Goal: Task Accomplishment & Management: Manage account settings

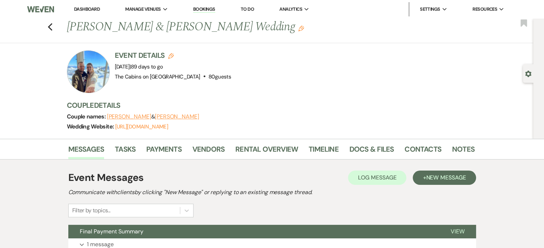
click at [93, 8] on link "Dashboard" at bounding box center [87, 9] width 26 height 6
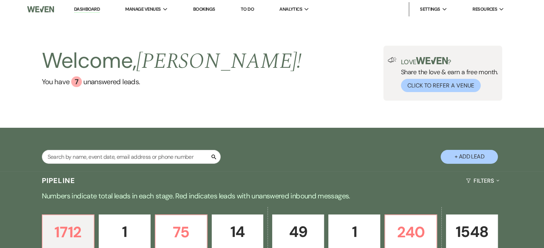
scroll to position [107, 0]
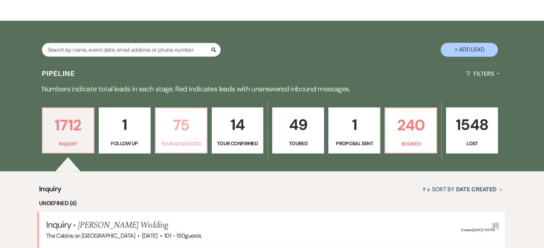
click at [184, 137] on p "75" at bounding box center [181, 125] width 43 height 24
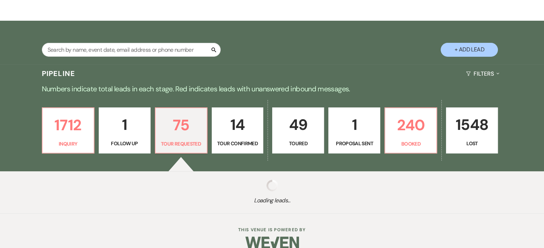
scroll to position [136, 0]
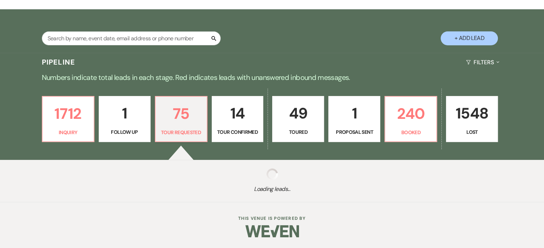
select select "2"
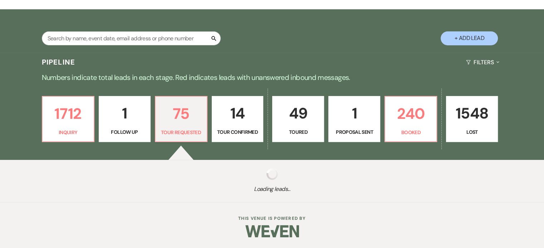
select select "2"
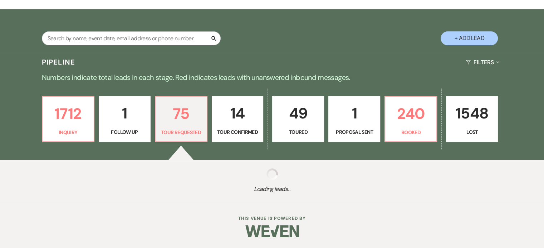
select select "2"
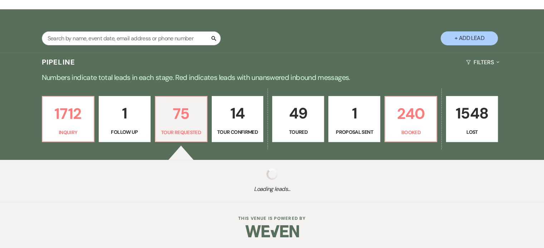
select select "2"
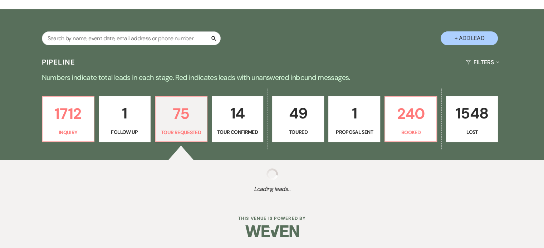
select select "2"
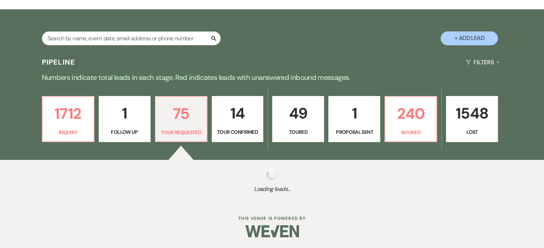
select select "2"
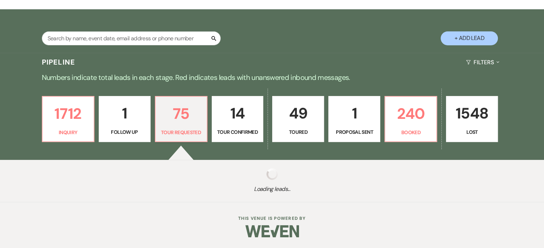
select select "2"
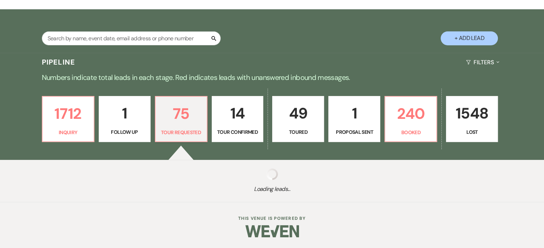
select select "2"
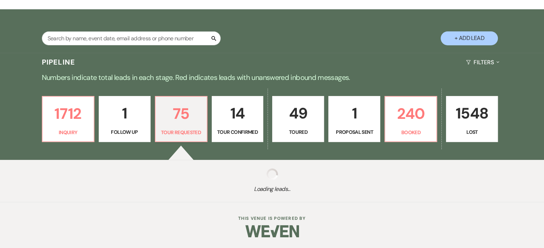
select select "2"
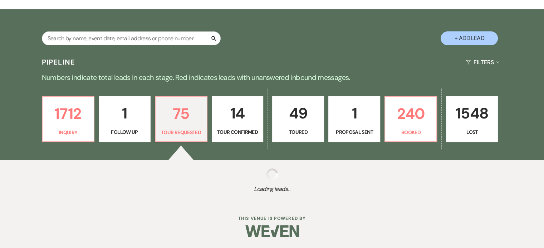
select select "2"
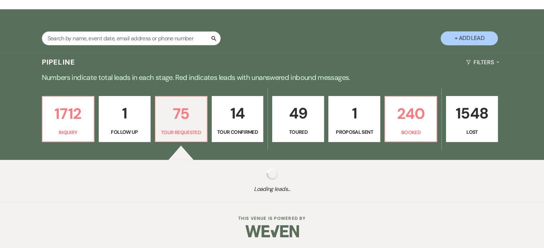
select select "2"
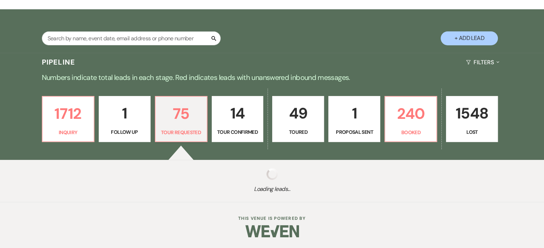
select select "2"
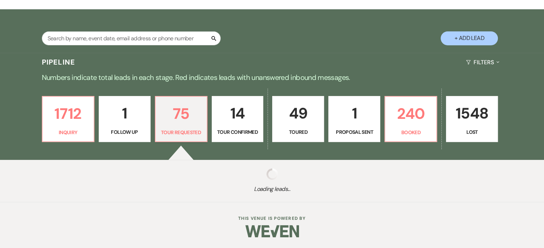
select select "2"
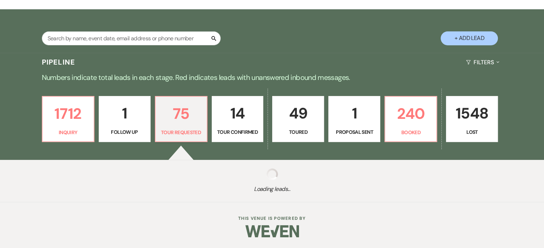
select select "2"
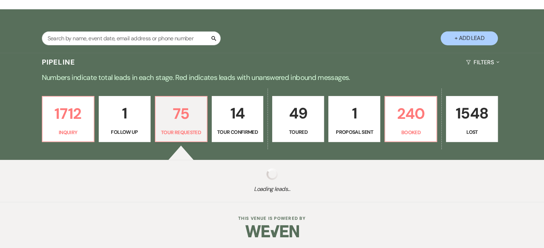
select select "2"
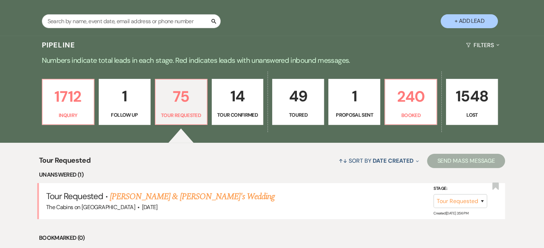
scroll to position [207, 0]
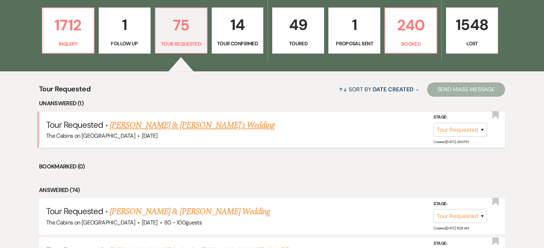
click at [177, 132] on link "[PERSON_NAME] & [PERSON_NAME]'s Wedding" at bounding box center [192, 125] width 165 height 13
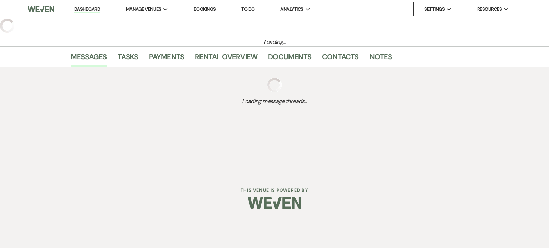
select select "2"
select select "5"
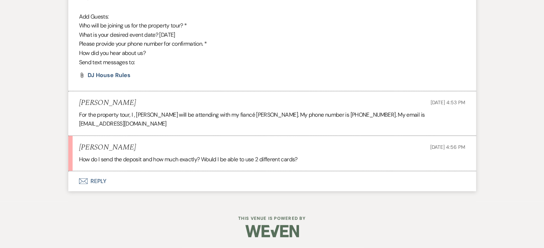
scroll to position [1957, 0]
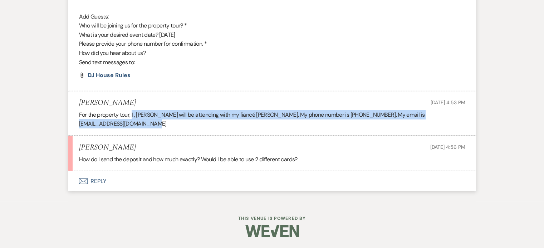
drag, startPoint x: 155, startPoint y: 111, endPoint x: 180, endPoint y: 119, distance: 26.6
click at [180, 119] on p "For the property tour, I , [PERSON_NAME] will be attending with my fiancé [PERS…" at bounding box center [272, 119] width 386 height 18
copy p "I , [PERSON_NAME] will be attending with my fiancé [PERSON_NAME]. My phone numb…"
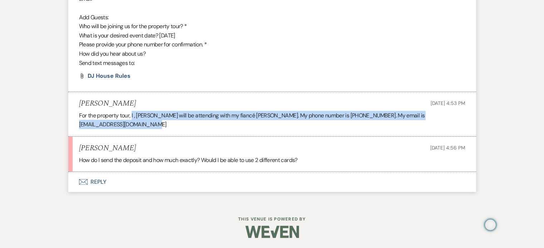
scroll to position [1850, 0]
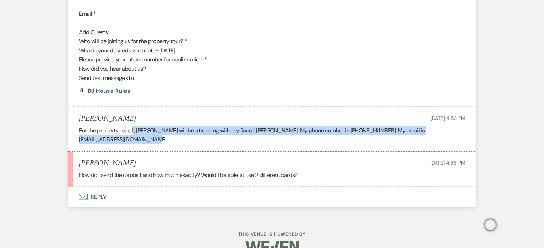
drag, startPoint x: 187, startPoint y: 89, endPoint x: 181, endPoint y: 96, distance: 9.2
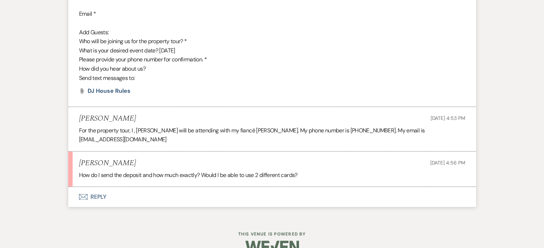
drag, startPoint x: 181, startPoint y: 96, endPoint x: 142, endPoint y: 100, distance: 39.8
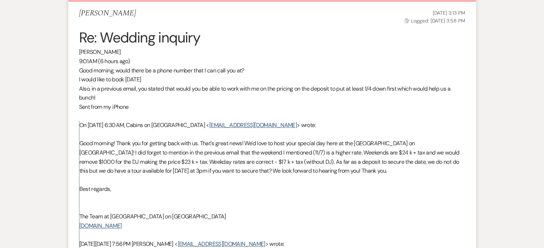
scroll to position [170, 0]
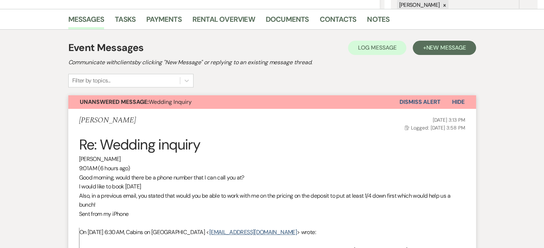
click at [352, 106] on span "Hide" at bounding box center [458, 102] width 13 height 8
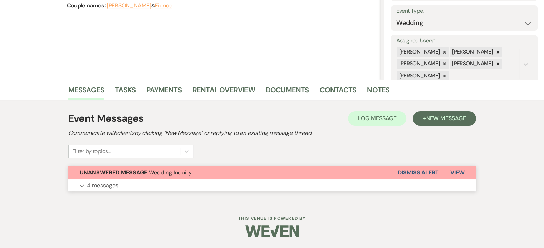
click at [114, 183] on button "Expand 4 messages" at bounding box center [271, 186] width 407 height 12
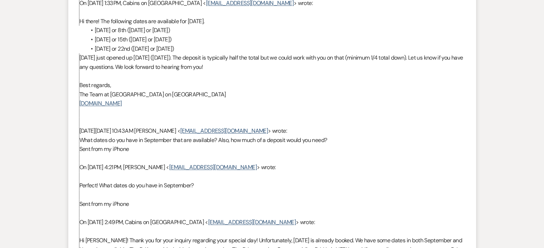
scroll to position [902, 0]
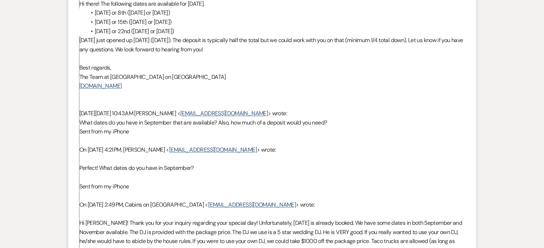
click at [267, 53] on span "[DATE] just opened up [DATE] ([DATE]). The deposit is typically half the total …" at bounding box center [270, 44] width 383 height 17
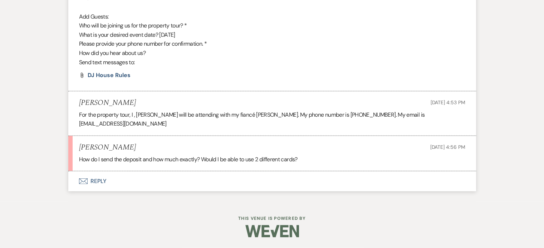
scroll to position [1939, 0]
click at [127, 192] on button "Envelope Reply" at bounding box center [271, 182] width 407 height 20
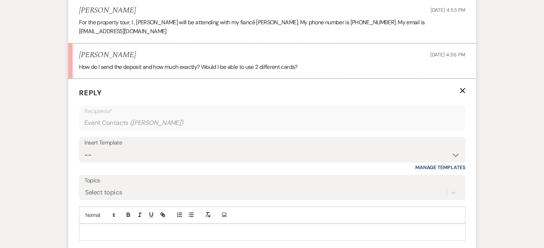
scroll to position [2091, 0]
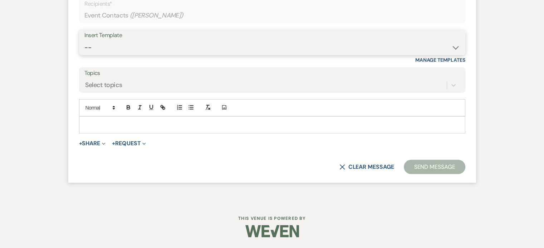
click at [124, 55] on select "-- Initial Inquiry Response Tour Request Response Follow Up Copy of Initial Inq…" at bounding box center [271, 48] width 375 height 14
select select "653"
click at [108, 55] on select "-- Initial Inquiry Response Tour Request Response Follow Up Copy of Initial Inq…" at bounding box center [271, 48] width 375 height 14
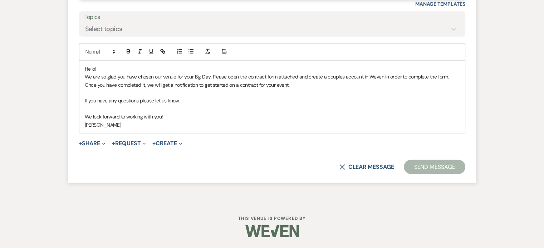
scroll to position [2127, 0]
click at [108, 89] on p "We are so glad you have chosen our venue for your Big Day. Please open the cont…" at bounding box center [272, 81] width 375 height 16
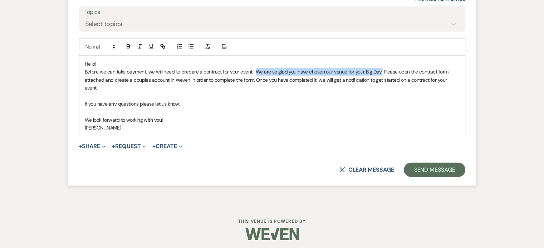
drag, startPoint x: 277, startPoint y: 184, endPoint x: 402, endPoint y: 184, distance: 124.7
click at [352, 92] on p "Before we can take payment, we will need to prepare a contract for your event. …" at bounding box center [272, 80] width 375 height 24
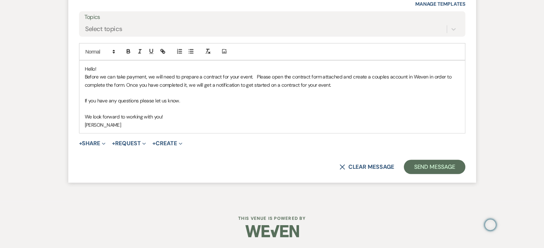
click at [106, 133] on div "Hello! Before we can take payment, we will need to prepare a contract for your …" at bounding box center [271, 97] width 385 height 73
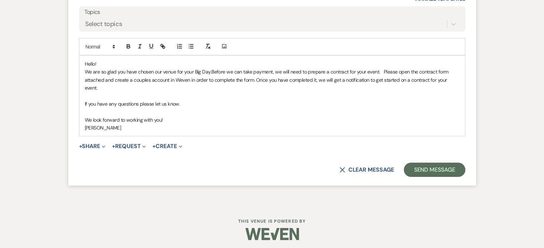
click at [106, 137] on div "Hello! We are so glad you have chosen our venue for your Big Day.Before we can …" at bounding box center [271, 96] width 385 height 81
click at [233, 92] on p "We are so glad you have chosen our venue for your Big Day.Before we can take pa…" at bounding box center [272, 80] width 375 height 24
click at [109, 92] on p "We are delighted that you have chosen our venue for your Special Day. Before we…" at bounding box center [272, 80] width 375 height 24
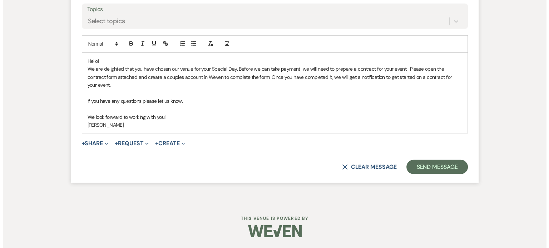
scroll to position [2163, 0]
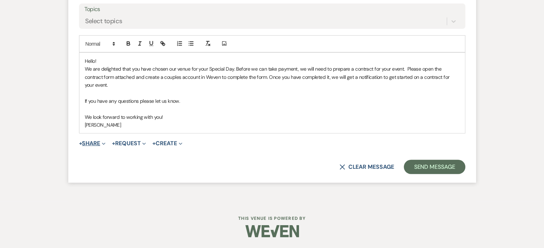
click at [106, 147] on button "+ Share Expand" at bounding box center [92, 144] width 27 height 6
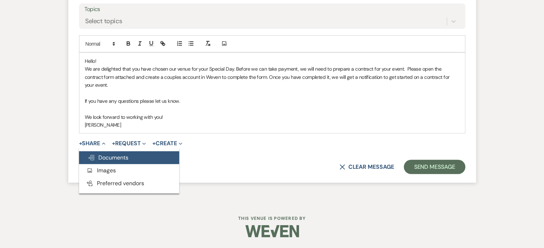
click at [121, 162] on span "Doc Upload Documents" at bounding box center [108, 158] width 41 height 8
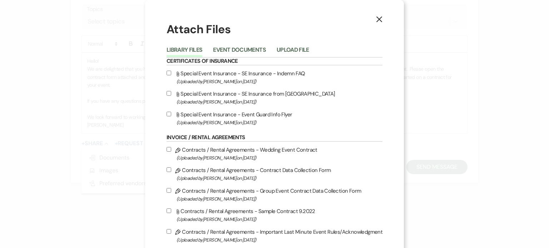
click at [169, 172] on input "Pencil Contracts / Rental Agreements - Contract Data Collection Form (Uploaded …" at bounding box center [169, 170] width 5 height 5
checkbox input "true"
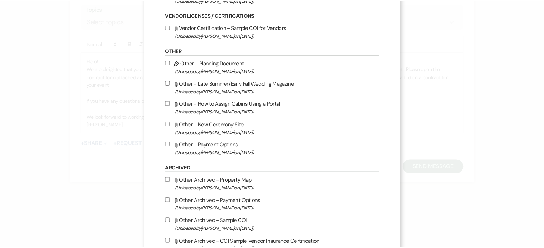
scroll to position [555, 0]
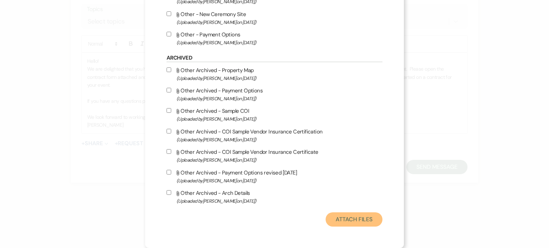
click at [341, 215] on button "Attach Files" at bounding box center [354, 220] width 57 height 14
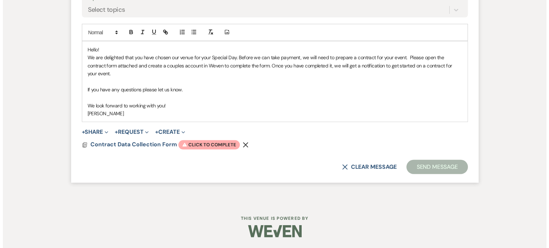
scroll to position [2265, 0]
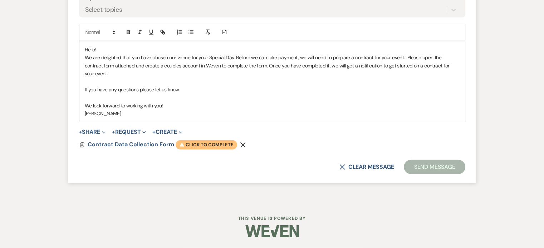
click at [237, 140] on span "Warning Click to complete" at bounding box center [205, 144] width 61 height 9
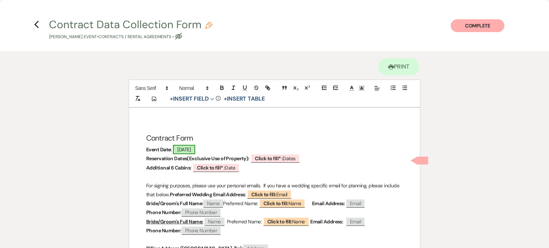
click at [184, 154] on span "[DATE]" at bounding box center [184, 149] width 22 height 9
select select "smartCustomField"
select select "owner"
select select "{{eventDate}}"
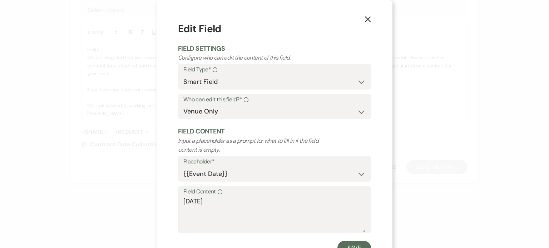
click at [178, 222] on div "Field Content Info [DATE]" at bounding box center [274, 210] width 193 height 48
click at [183, 222] on textarea "[DATE]" at bounding box center [274, 215] width 182 height 36
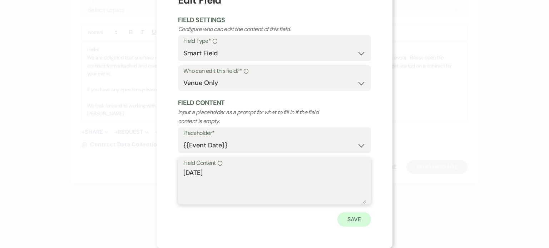
type textarea "[DATE]"
click at [352, 227] on button "Save" at bounding box center [354, 220] width 34 height 14
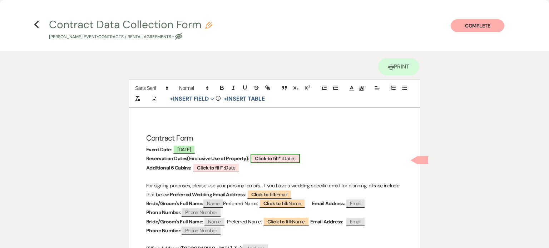
click at [263, 163] on span "Click to fill* : Dates" at bounding box center [275, 158] width 49 height 9
select select "owner"
select select "custom_placeholder"
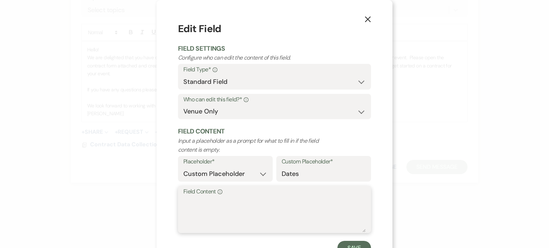
click at [203, 228] on textarea "Field Content Info" at bounding box center [274, 215] width 182 height 36
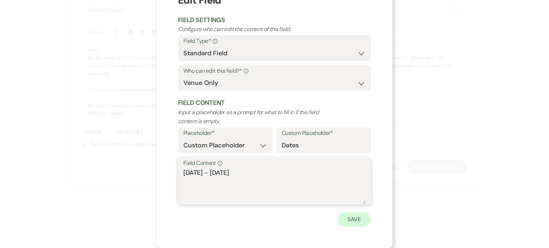
type textarea "[DATE] - [DATE]"
click at [352, 221] on button "Save" at bounding box center [354, 220] width 34 height 14
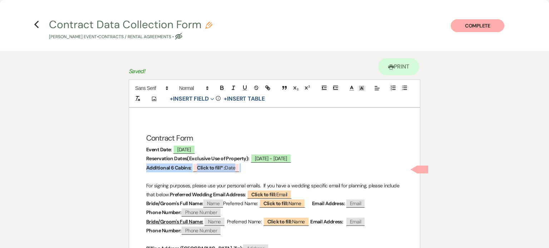
drag, startPoint x: 248, startPoint y: 181, endPoint x: 139, endPoint y: 183, distance: 109.4
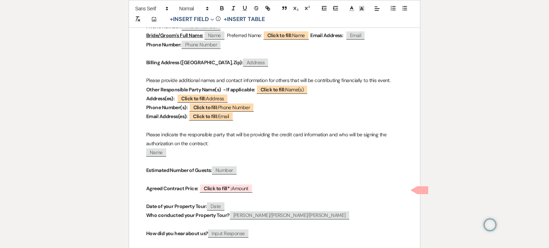
scroll to position [179, 0]
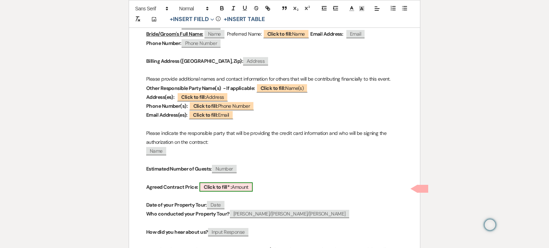
click at [218, 190] on b "Click to fill* :" at bounding box center [218, 187] width 28 height 6
select select "owner"
select select "Amount"
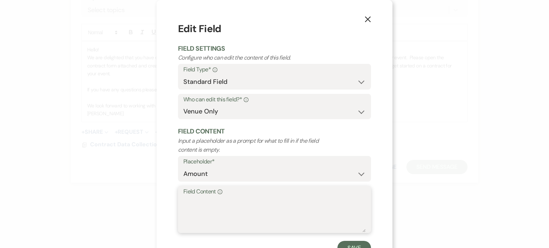
click at [183, 216] on textarea "Field Content Info" at bounding box center [274, 215] width 182 height 36
type textarea "$18,"
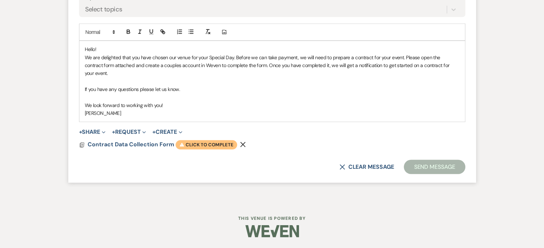
click at [237, 150] on span "Warning Click to complete" at bounding box center [205, 144] width 61 height 9
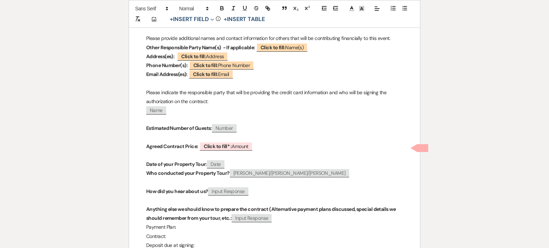
scroll to position [250, 0]
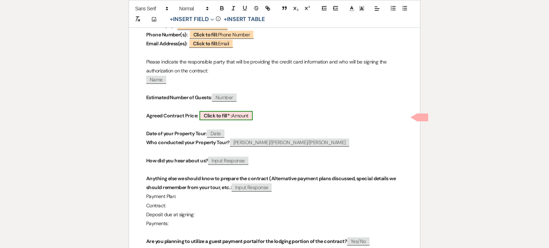
click at [240, 120] on span "Click to fill* : Amount" at bounding box center [225, 115] width 53 height 9
select select "owner"
select select "Amount"
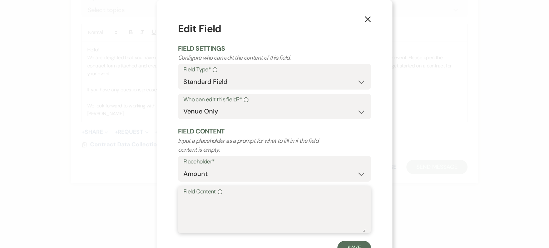
click at [188, 223] on textarea "Field Content Info" at bounding box center [274, 215] width 182 height 36
click at [272, 223] on textarea "Field Content Info" at bounding box center [274, 215] width 182 height 36
type textarea "$19,188 (Discounted - no DJ service; includes sales tax)"
click at [253, 233] on textarea "$19,188 (Discounted - no DJ service; includes sales tax)" at bounding box center [274, 215] width 182 height 36
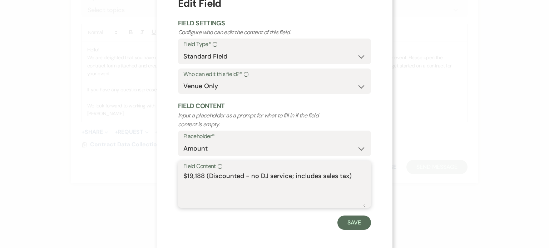
scroll to position [49, 0]
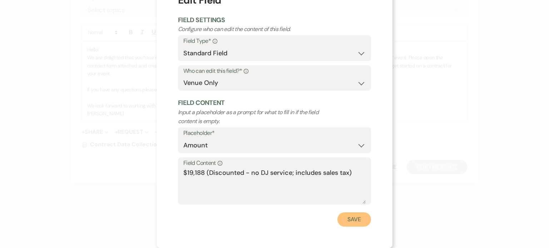
click at [370, 217] on button "Save" at bounding box center [354, 220] width 34 height 14
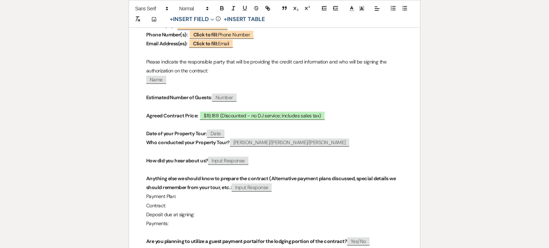
click at [187, 201] on p "Payment Plan:" at bounding box center [274, 196] width 257 height 9
click at [200, 219] on p "Deposit due at signing:" at bounding box center [274, 214] width 257 height 9
click at [237, 219] on p "Deposit due at signing:" at bounding box center [274, 214] width 257 height 9
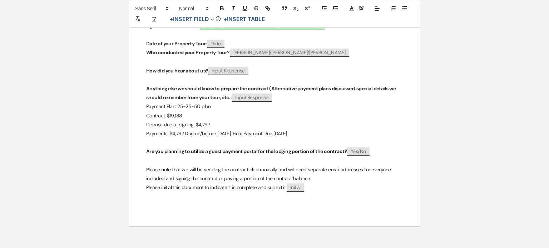
scroll to position [352, 0]
click at [175, 162] on p at bounding box center [274, 160] width 257 height 9
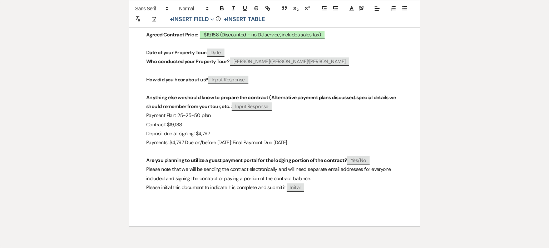
scroll to position [343, 0]
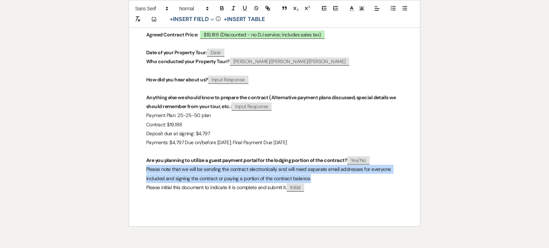
drag, startPoint x: 316, startPoint y: 179, endPoint x: 147, endPoint y: 172, distance: 169.5
click at [147, 172] on p "Please note that we will be sending the contract electronically and will need s…" at bounding box center [274, 174] width 257 height 18
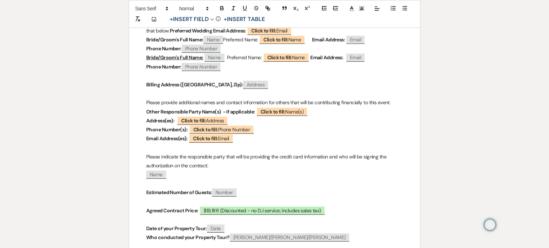
scroll to position [119, 0]
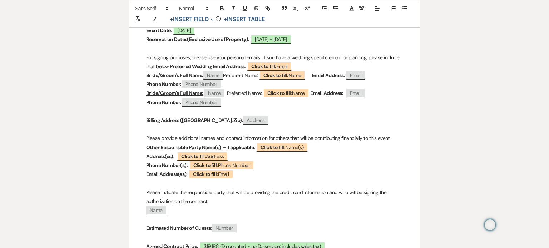
click at [153, 116] on p at bounding box center [274, 111] width 257 height 9
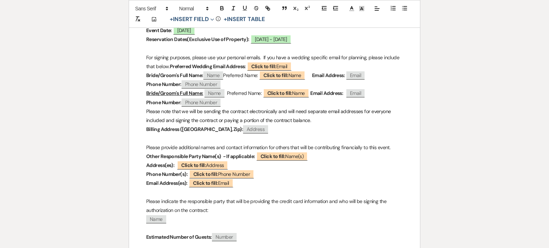
click at [142, 121] on div "Contract Form Event Date: ﻿ Tuesday, 09/22/2026 ﻿ Reservation Dates(Exclusive U…" at bounding box center [274, 214] width 291 height 450
click at [143, 140] on div "Contract Form Event Date: ﻿ Tuesday, 09/22/2026 ﻿ Reservation Dates(Exclusive U…" at bounding box center [274, 214] width 291 height 450
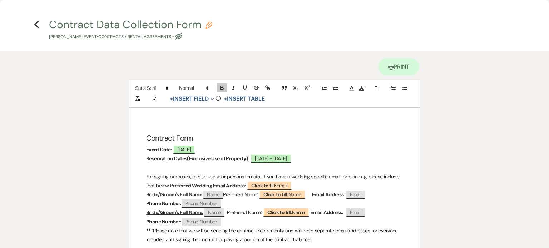
scroll to position [107, 0]
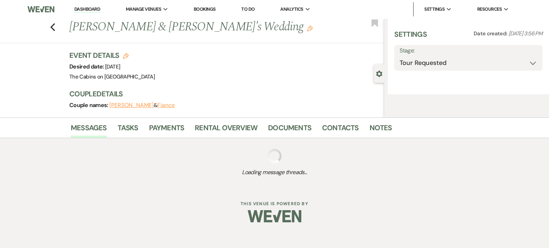
select select "2"
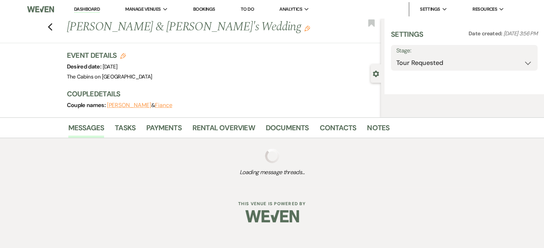
select select "5"
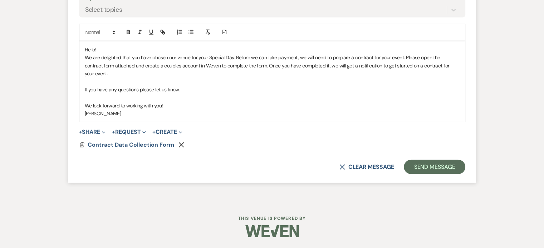
scroll to position [2208, 0]
click at [403, 174] on button "Send Message" at bounding box center [433, 167] width 61 height 14
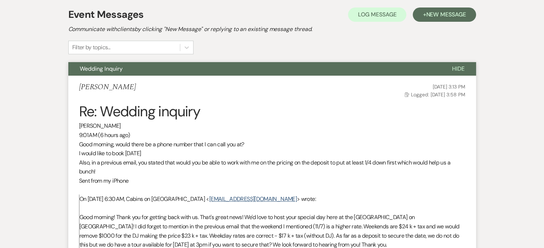
scroll to position [0, 0]
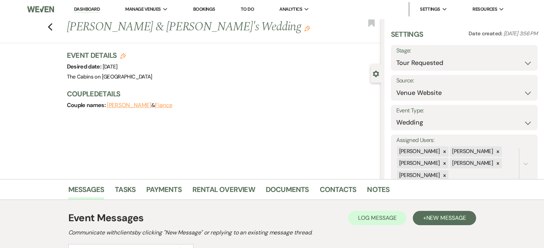
click at [100, 8] on link "Dashboard" at bounding box center [87, 9] width 26 height 7
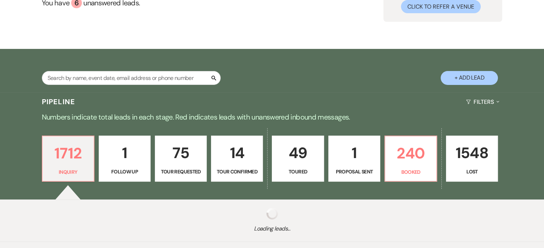
scroll to position [136, 0]
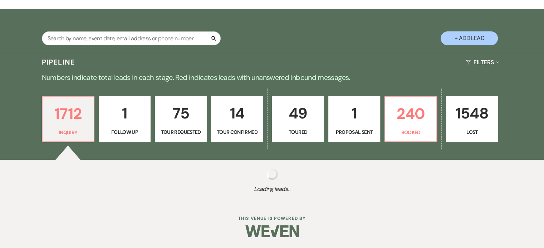
click at [362, 120] on p "1" at bounding box center [354, 113] width 43 height 24
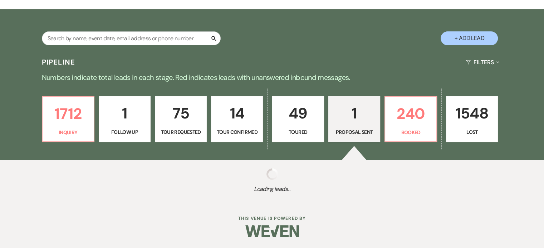
select select "6"
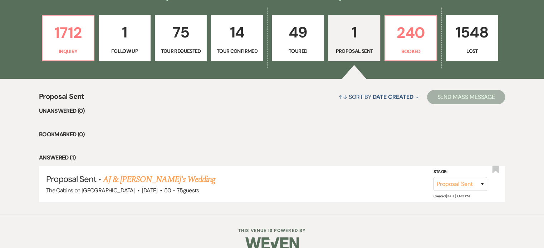
scroll to position [242, 0]
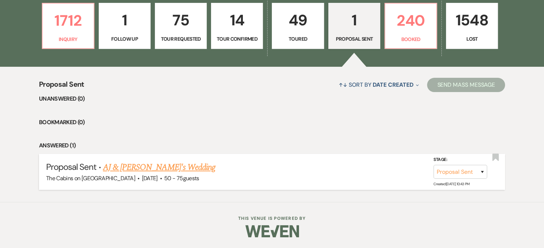
click at [144, 167] on link "AJ & Shaina's Wedding" at bounding box center [159, 167] width 112 height 13
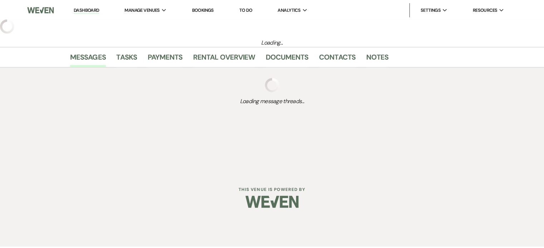
select select "6"
select select "5"
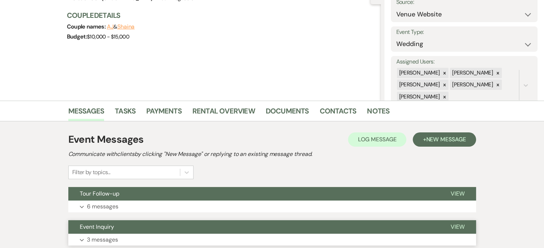
scroll to position [158, 0]
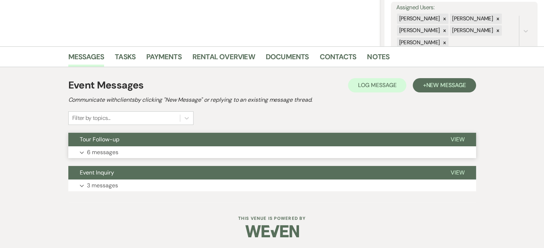
click at [117, 148] on p "6 messages" at bounding box center [102, 152] width 31 height 9
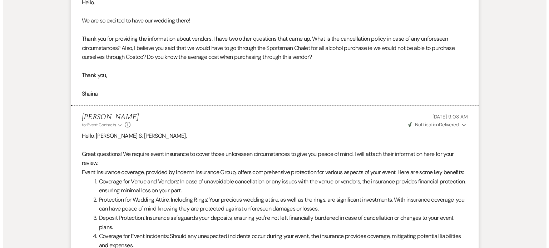
scroll to position [980, 0]
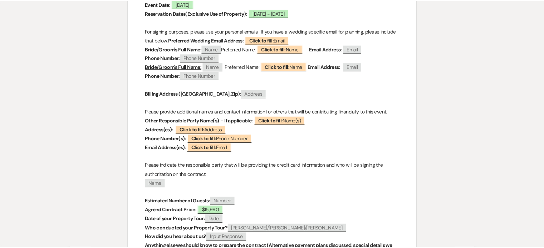
scroll to position [0, 0]
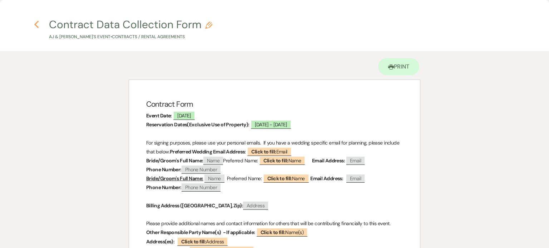
click at [38, 23] on icon "Previous" at bounding box center [36, 24] width 5 height 9
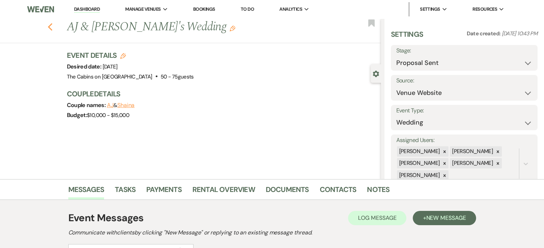
click at [53, 31] on icon "Previous" at bounding box center [50, 27] width 5 height 9
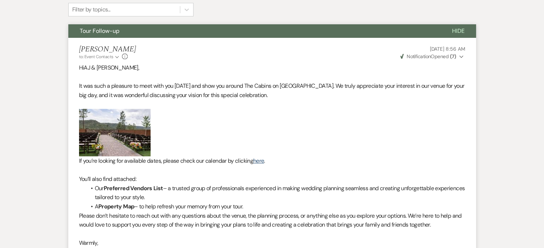
select select "6"
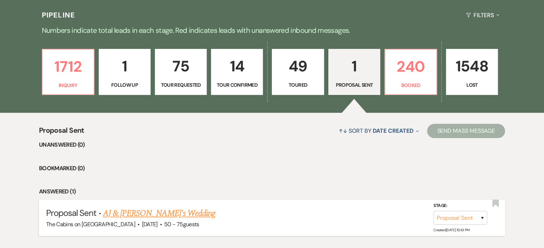
scroll to position [134, 0]
